Goal: Navigation & Orientation: Find specific page/section

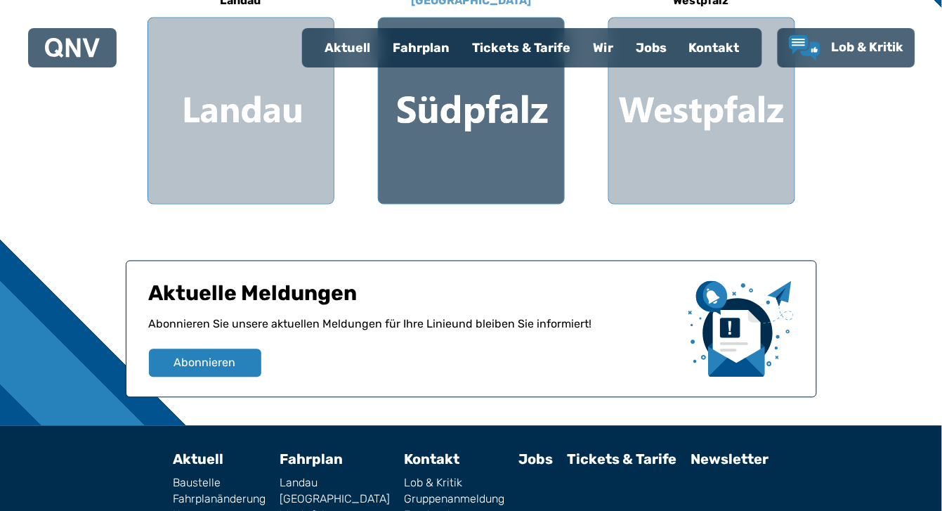
scroll to position [527, 0]
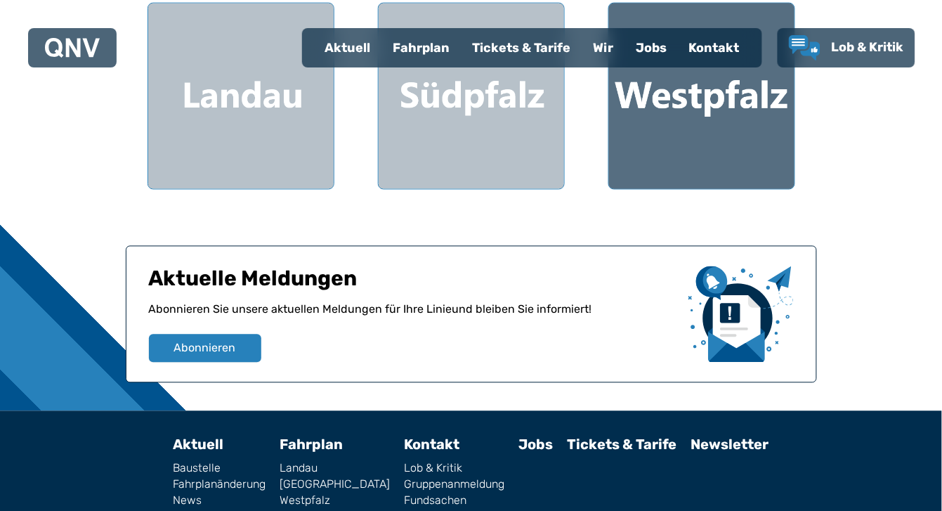
click at [689, 126] on div at bounding box center [701, 96] width 185 height 185
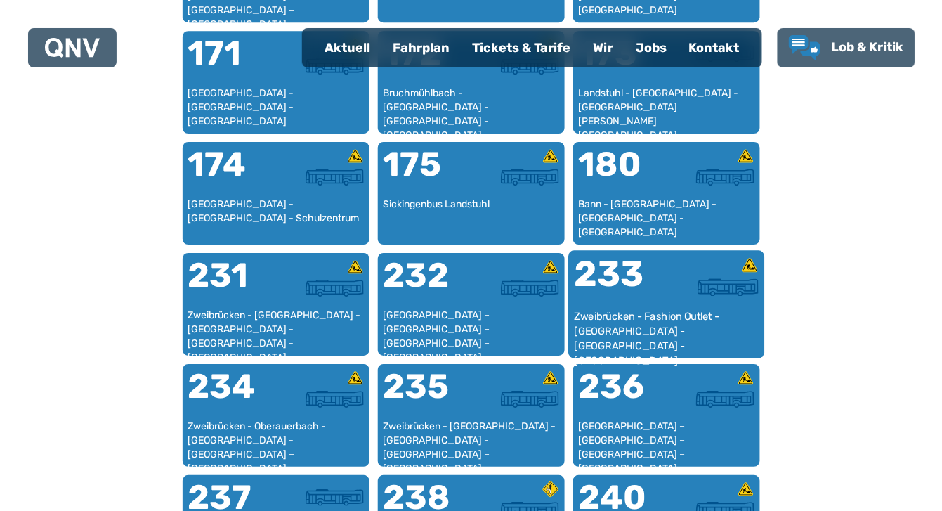
scroll to position [1135, 0]
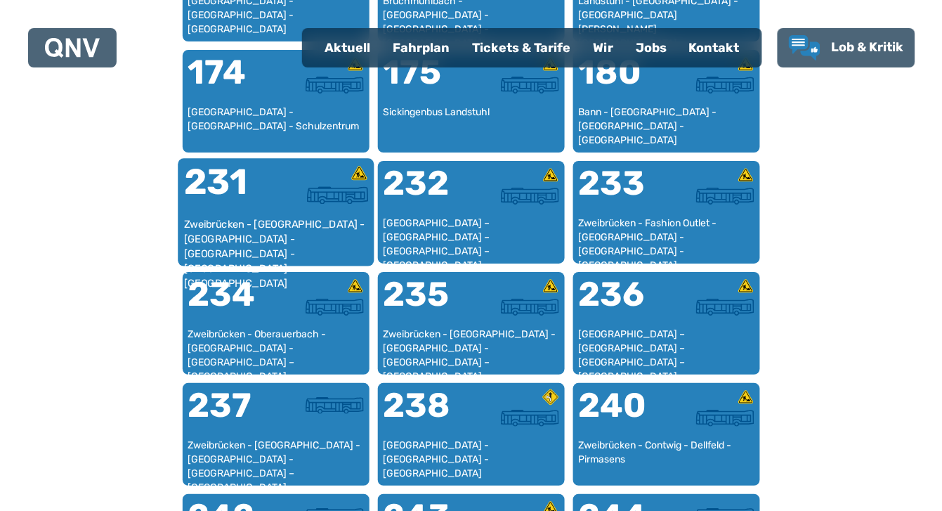
click at [267, 232] on div "Zweibrücken - [GEOGRAPHIC_DATA] - [GEOGRAPHIC_DATA] - [GEOGRAPHIC_DATA] - [GEOG…" at bounding box center [275, 238] width 185 height 43
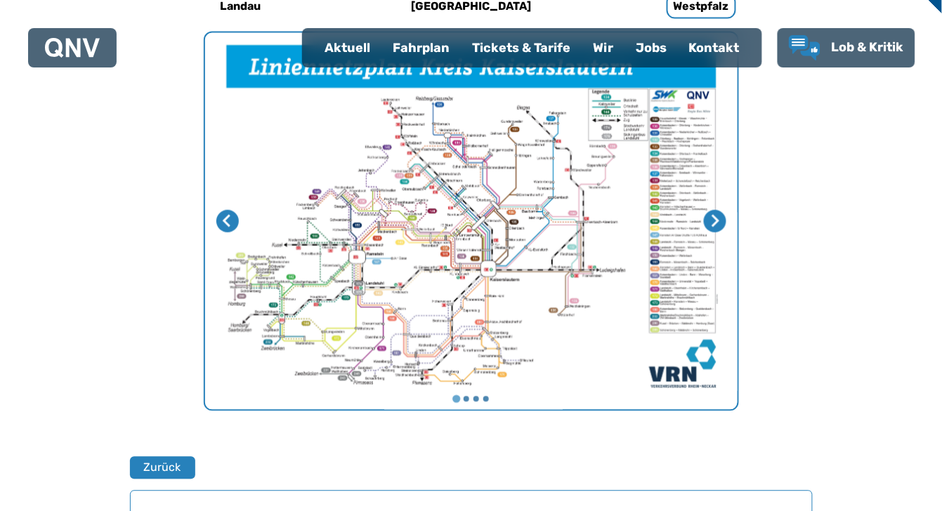
scroll to position [485, 0]
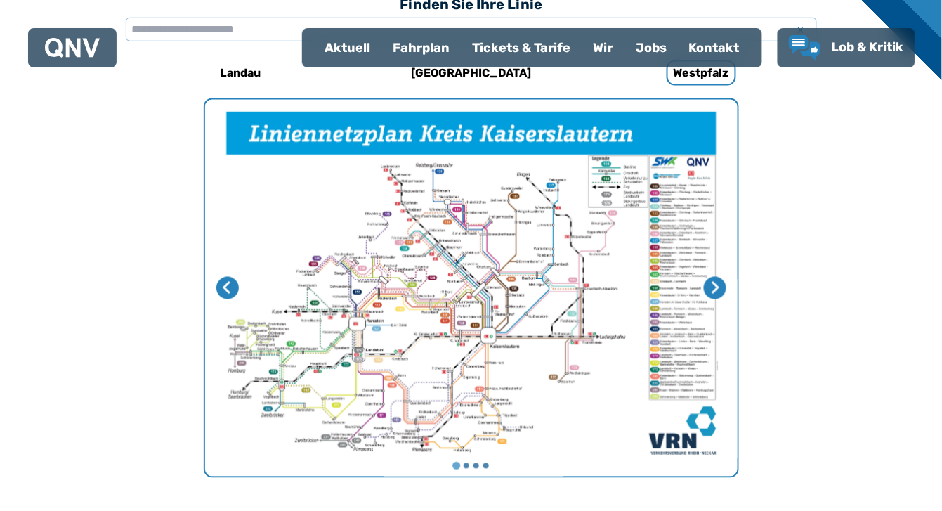
scroll to position [696, 0]
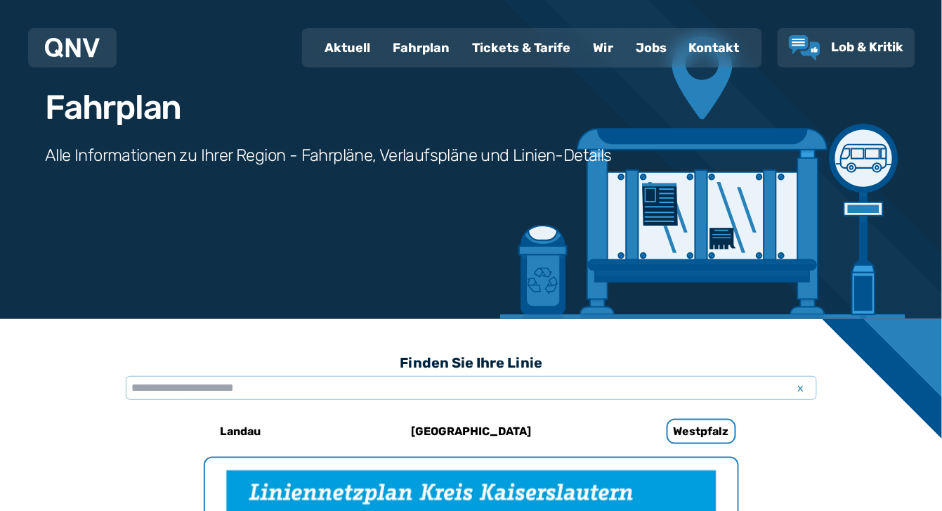
scroll to position [0, 0]
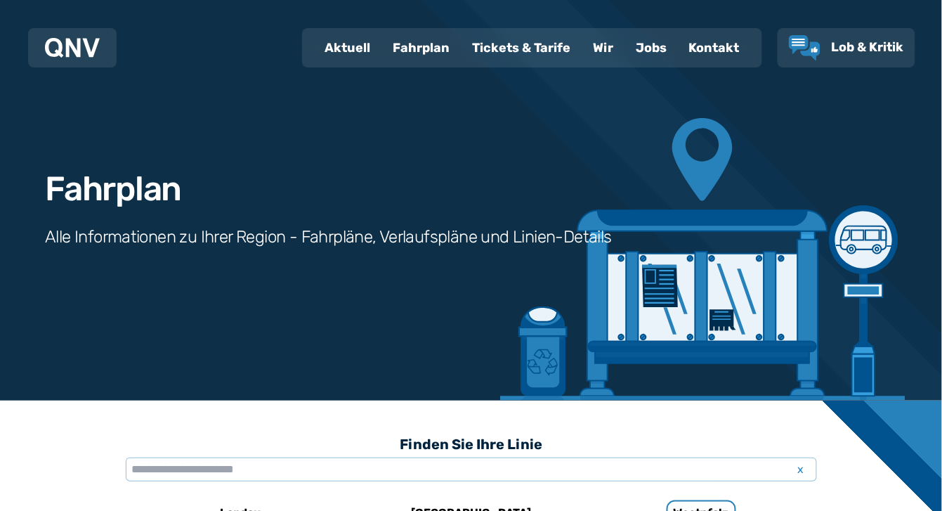
click at [361, 51] on div "Aktuell" at bounding box center [347, 47] width 68 height 37
select select "*"
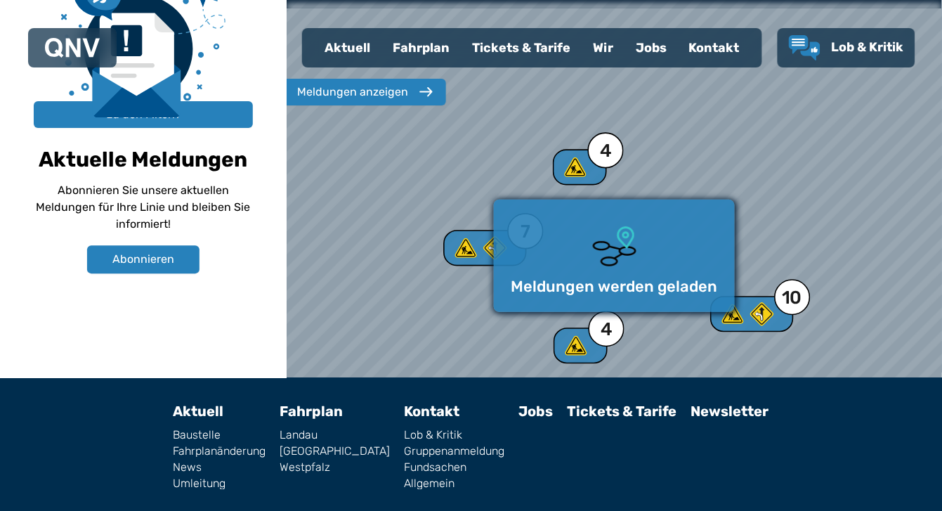
scroll to position [917, 0]
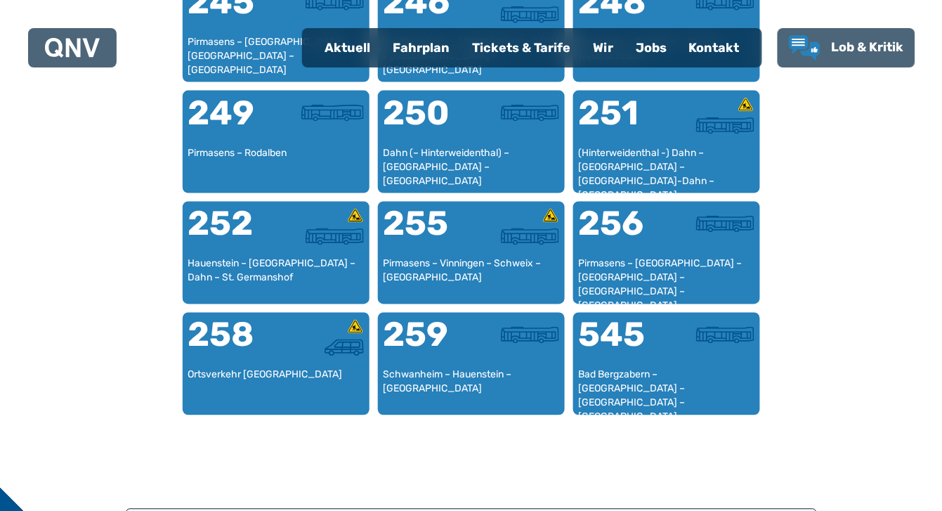
scroll to position [2099, 0]
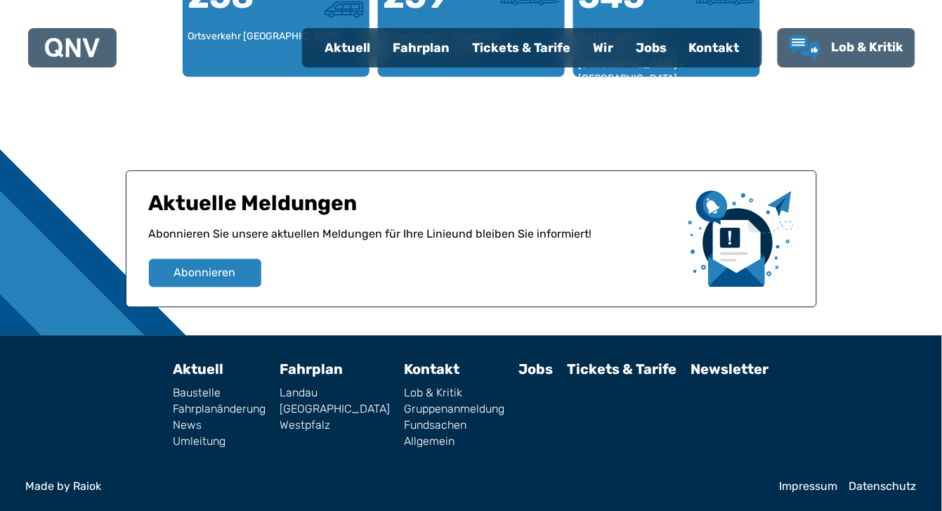
click at [419, 423] on link "Fundsachen" at bounding box center [454, 424] width 100 height 11
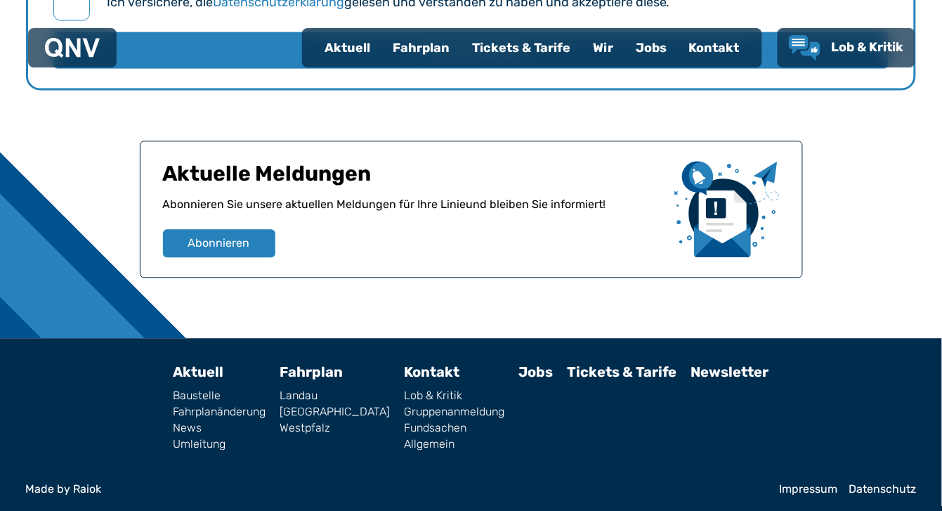
scroll to position [1995, 0]
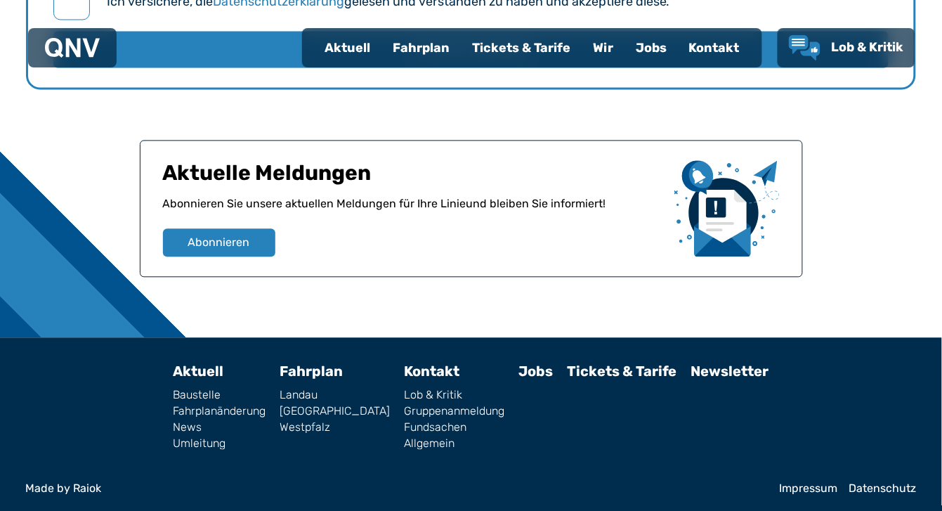
click at [783, 485] on link "Impressum" at bounding box center [809, 488] width 58 height 11
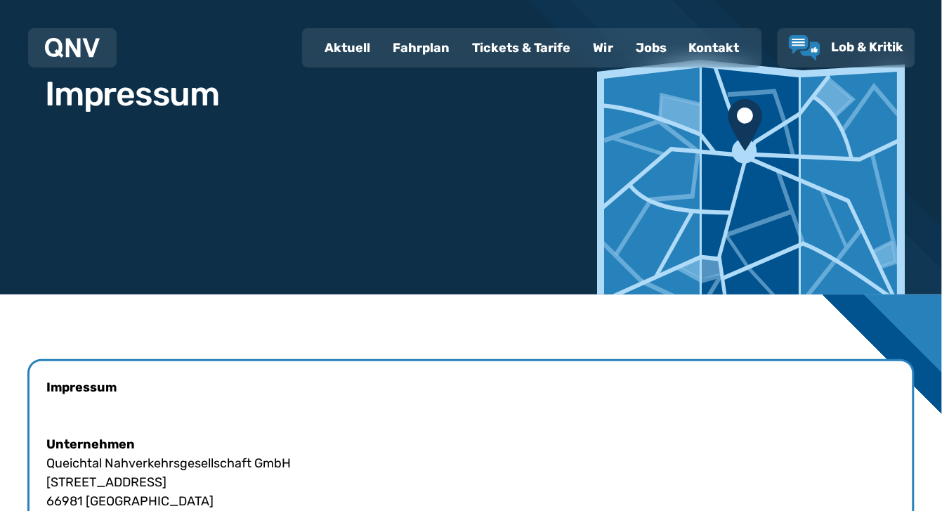
scroll to position [88, 0]
